Goal: Task Accomplishment & Management: Manage account settings

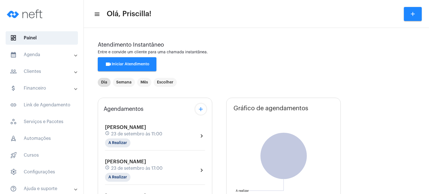
scroll to position [80, 0]
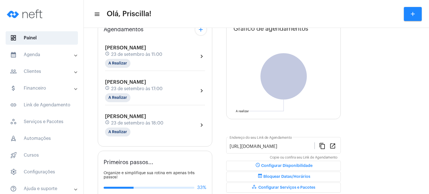
click at [67, 57] on mat-panel-title "calendar_month_outlined Agenda" at bounding box center [42, 54] width 64 height 7
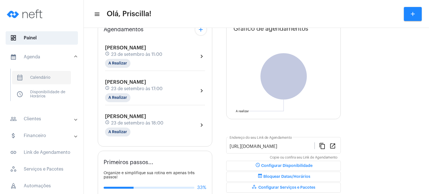
click at [46, 76] on span "calendar_month_outlined Calendário" at bounding box center [41, 77] width 59 height 13
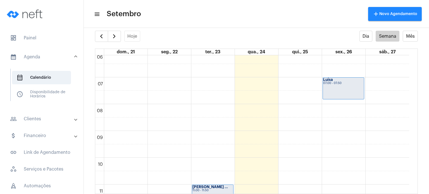
scroll to position [159, 0]
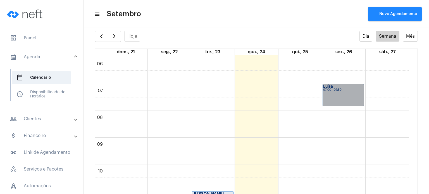
drag, startPoint x: 338, startPoint y: 90, endPoint x: 363, endPoint y: 90, distance: 25.1
click at [363, 90] on link "Luísa 07:00 - 07:50" at bounding box center [343, 95] width 42 height 22
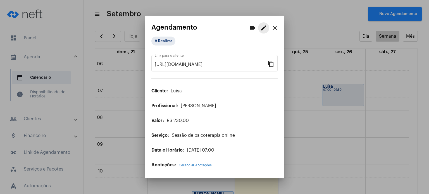
click at [262, 27] on mat-icon "edit" at bounding box center [263, 28] width 7 height 7
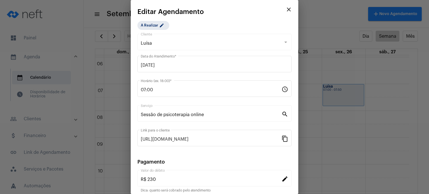
scroll to position [45, 0]
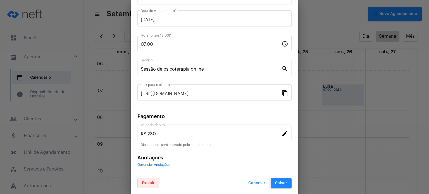
click at [140, 181] on button "Excluir" at bounding box center [148, 183] width 22 height 10
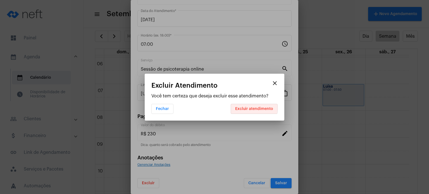
click at [242, 106] on button "Excluir atendimento" at bounding box center [254, 109] width 47 height 10
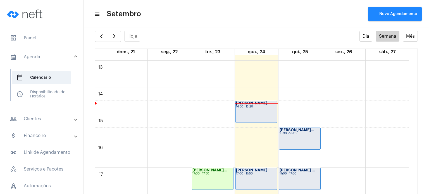
scroll to position [344, 0]
